Goal: Task Accomplishment & Management: Use online tool/utility

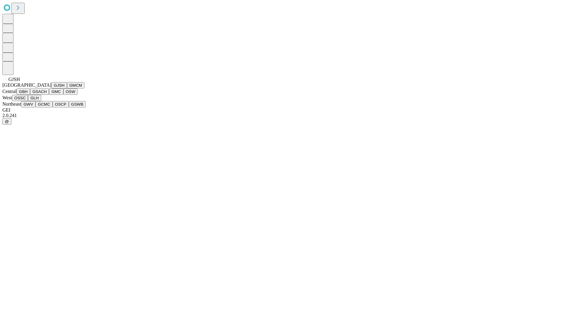
click at [51, 88] on button "GJSH" at bounding box center [59, 85] width 16 height 6
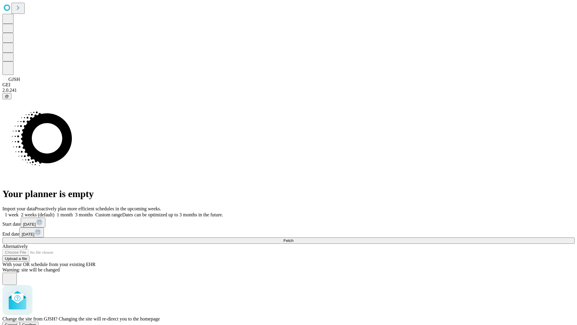
click at [36, 322] on span "Confirm" at bounding box center [29, 324] width 14 height 5
click at [54, 212] on label "2 weeks (default)" at bounding box center [37, 214] width 36 height 5
click at [293, 238] on span "Fetch" at bounding box center [289, 240] width 10 height 5
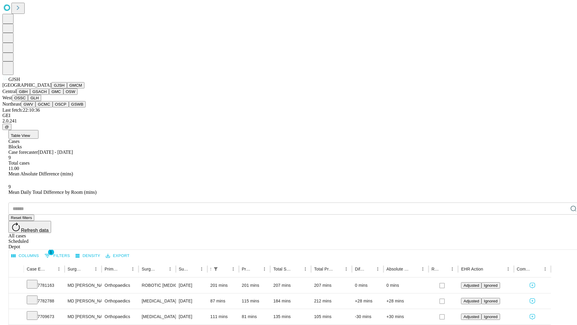
click at [67, 88] on button "GMCM" at bounding box center [75, 85] width 17 height 6
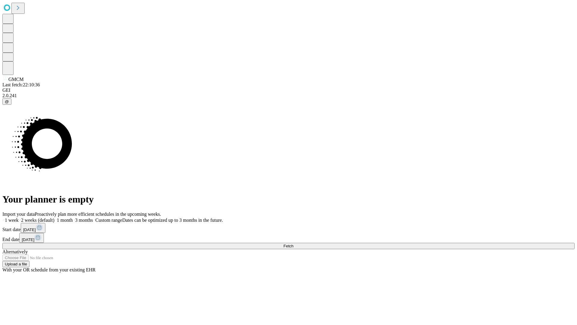
click at [54, 217] on label "2 weeks (default)" at bounding box center [37, 219] width 36 height 5
click at [293, 244] on span "Fetch" at bounding box center [289, 246] width 10 height 5
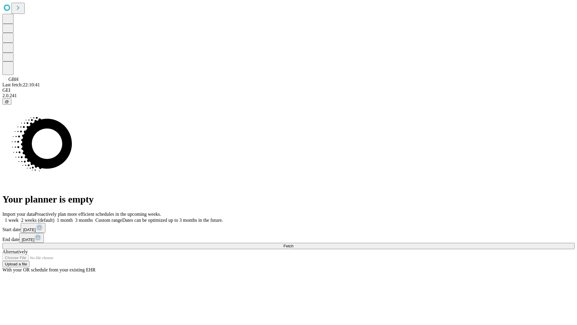
click at [54, 217] on label "2 weeks (default)" at bounding box center [37, 219] width 36 height 5
click at [293, 244] on span "Fetch" at bounding box center [289, 246] width 10 height 5
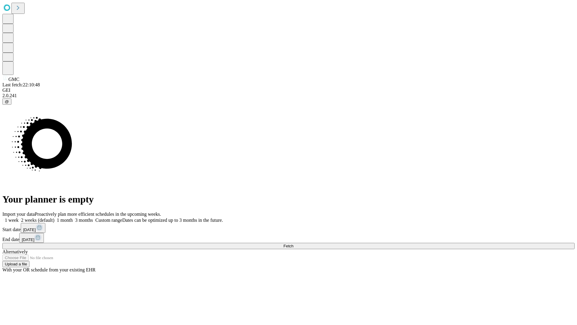
click at [54, 217] on label "2 weeks (default)" at bounding box center [37, 219] width 36 height 5
click at [293, 244] on span "Fetch" at bounding box center [289, 246] width 10 height 5
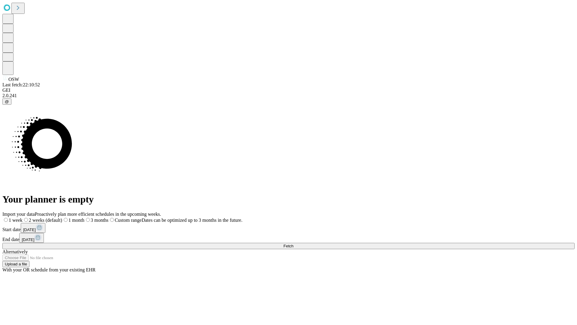
click at [62, 217] on label "2 weeks (default)" at bounding box center [43, 219] width 40 height 5
click at [293, 244] on span "Fetch" at bounding box center [289, 246] width 10 height 5
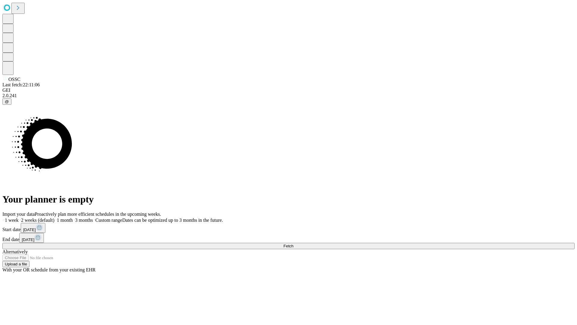
click at [54, 217] on label "2 weeks (default)" at bounding box center [37, 219] width 36 height 5
click at [293, 244] on span "Fetch" at bounding box center [289, 246] width 10 height 5
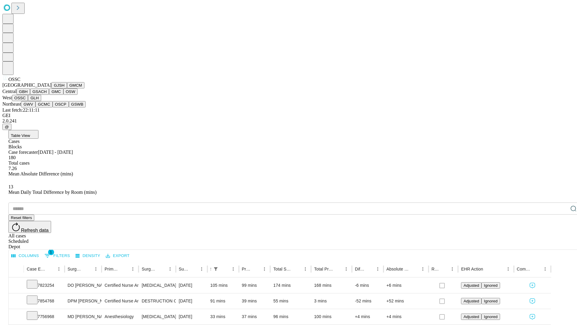
click at [41, 101] on button "GLH" at bounding box center [34, 98] width 13 height 6
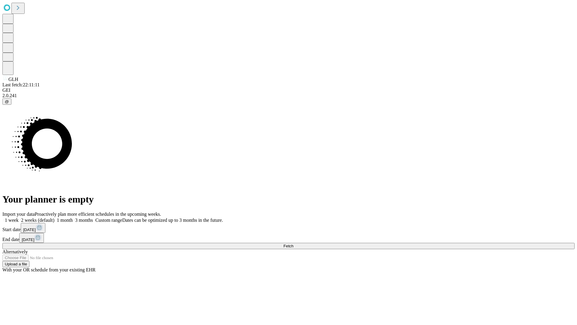
click at [54, 217] on label "2 weeks (default)" at bounding box center [37, 219] width 36 height 5
click at [293, 244] on span "Fetch" at bounding box center [289, 246] width 10 height 5
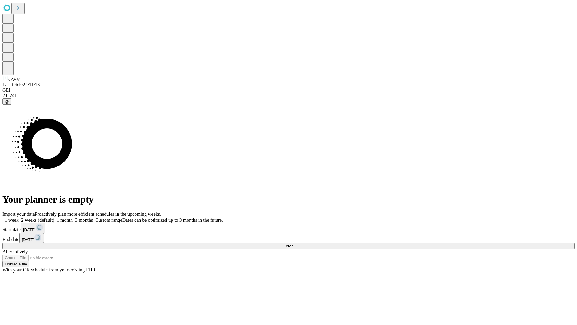
click at [54, 217] on label "2 weeks (default)" at bounding box center [37, 219] width 36 height 5
click at [293, 244] on span "Fetch" at bounding box center [289, 246] width 10 height 5
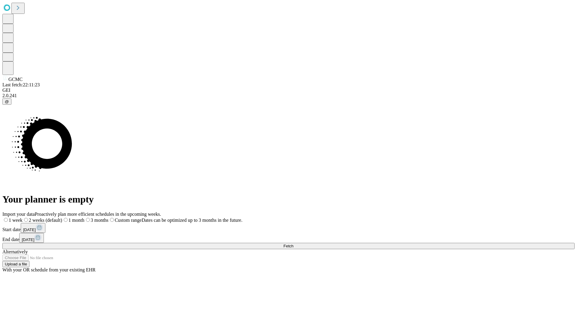
click at [62, 217] on label "2 weeks (default)" at bounding box center [43, 219] width 40 height 5
click at [293, 244] on span "Fetch" at bounding box center [289, 246] width 10 height 5
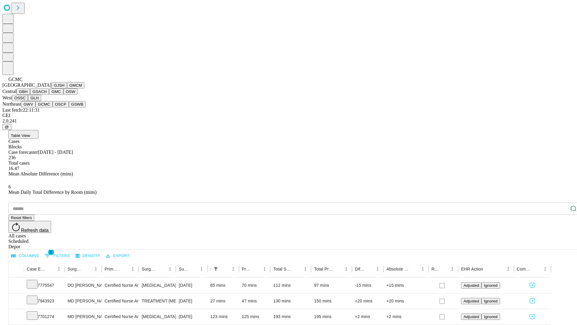
click at [53, 107] on button "OSCP" at bounding box center [61, 104] width 16 height 6
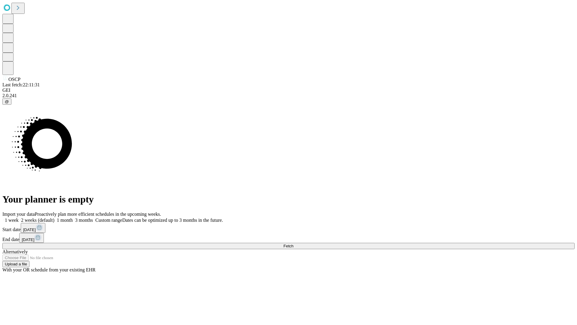
click at [54, 217] on label "2 weeks (default)" at bounding box center [37, 219] width 36 height 5
click at [293, 244] on span "Fetch" at bounding box center [289, 246] width 10 height 5
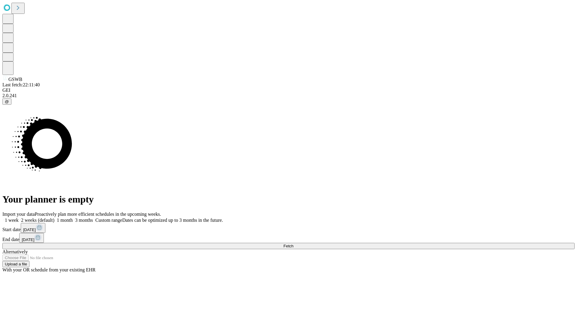
click at [293, 244] on span "Fetch" at bounding box center [289, 246] width 10 height 5
